Goal: Navigation & Orientation: Understand site structure

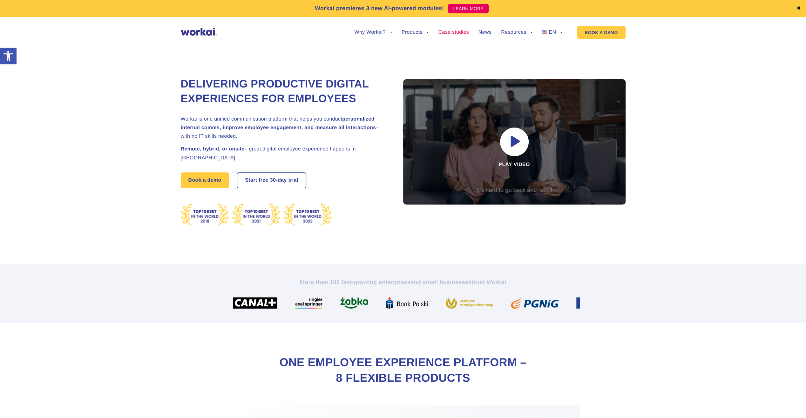
click at [451, 31] on link "Case studies" at bounding box center [453, 32] width 31 height 5
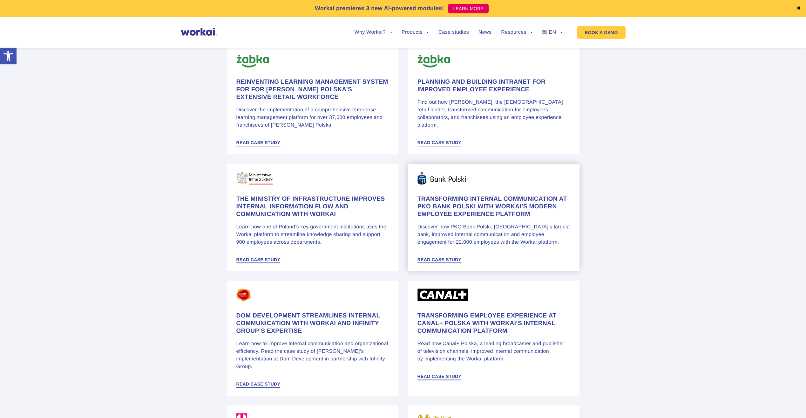
scroll to position [286, 0]
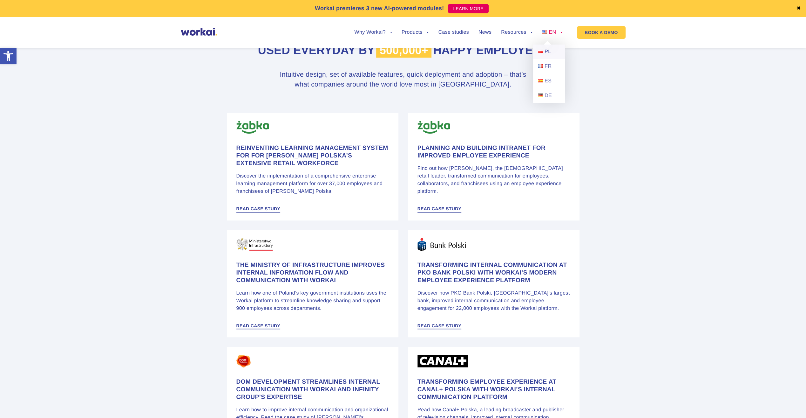
click at [544, 54] on link "PL" at bounding box center [549, 51] width 32 height 15
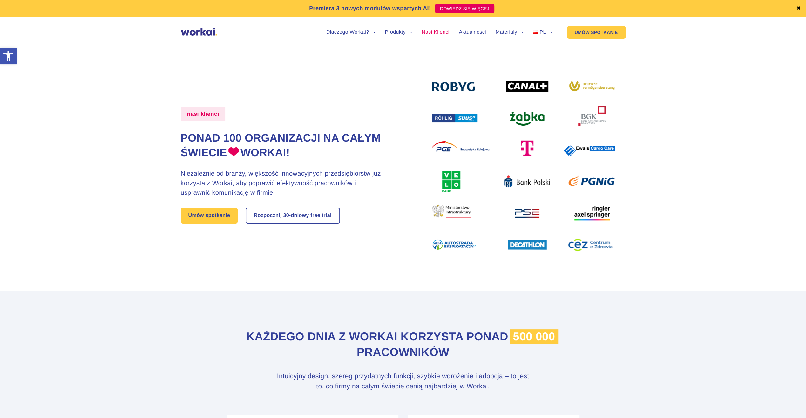
click at [436, 34] on link "Nasi Klienci" at bounding box center [436, 32] width 28 height 5
click at [354, 51] on link "Dlaczego Workai?" at bounding box center [348, 51] width 70 height 15
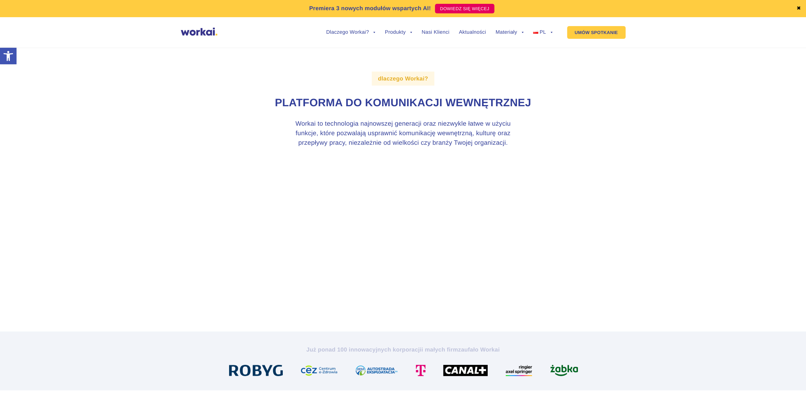
click at [195, 32] on img at bounding box center [199, 32] width 37 height 8
